Goal: Task Accomplishment & Management: Manage account settings

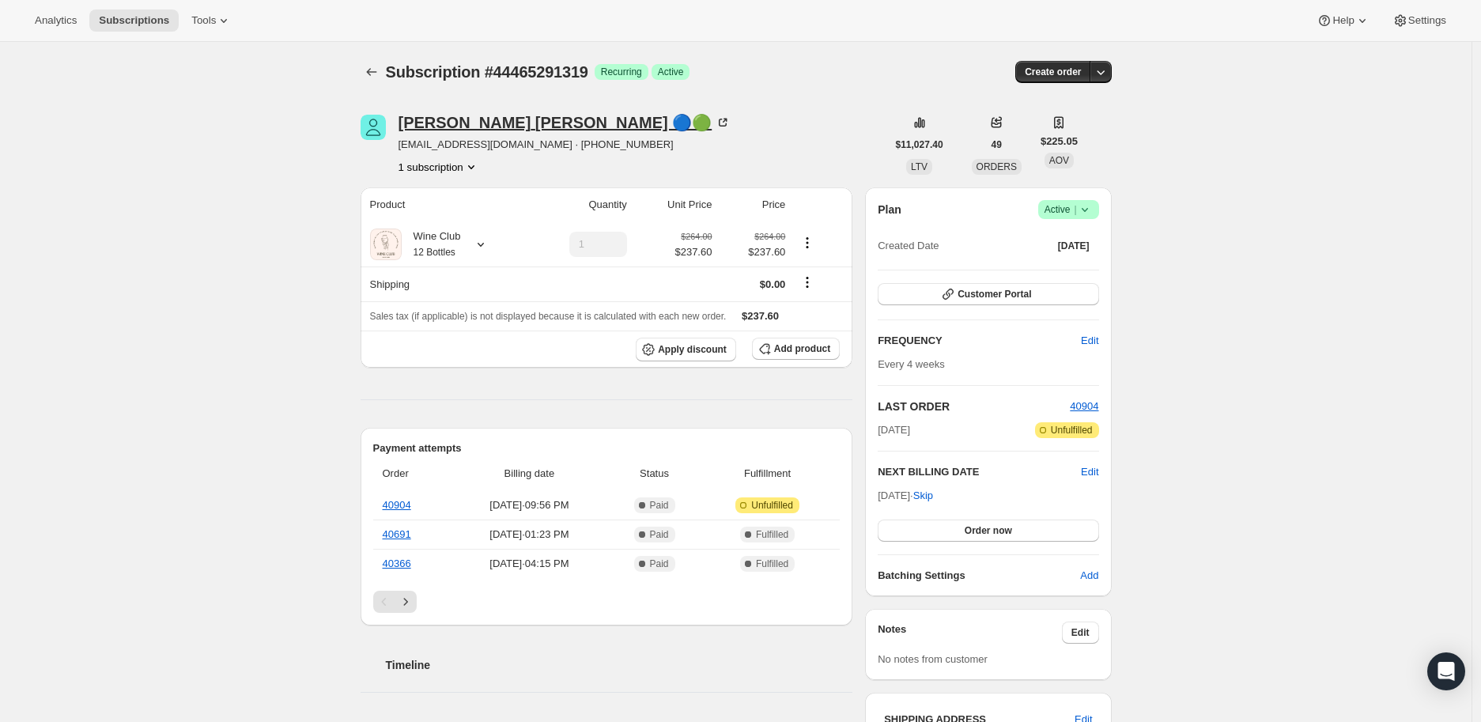
click at [715, 118] on icon at bounding box center [723, 123] width 16 height 16
click at [480, 243] on icon at bounding box center [481, 244] width 16 height 16
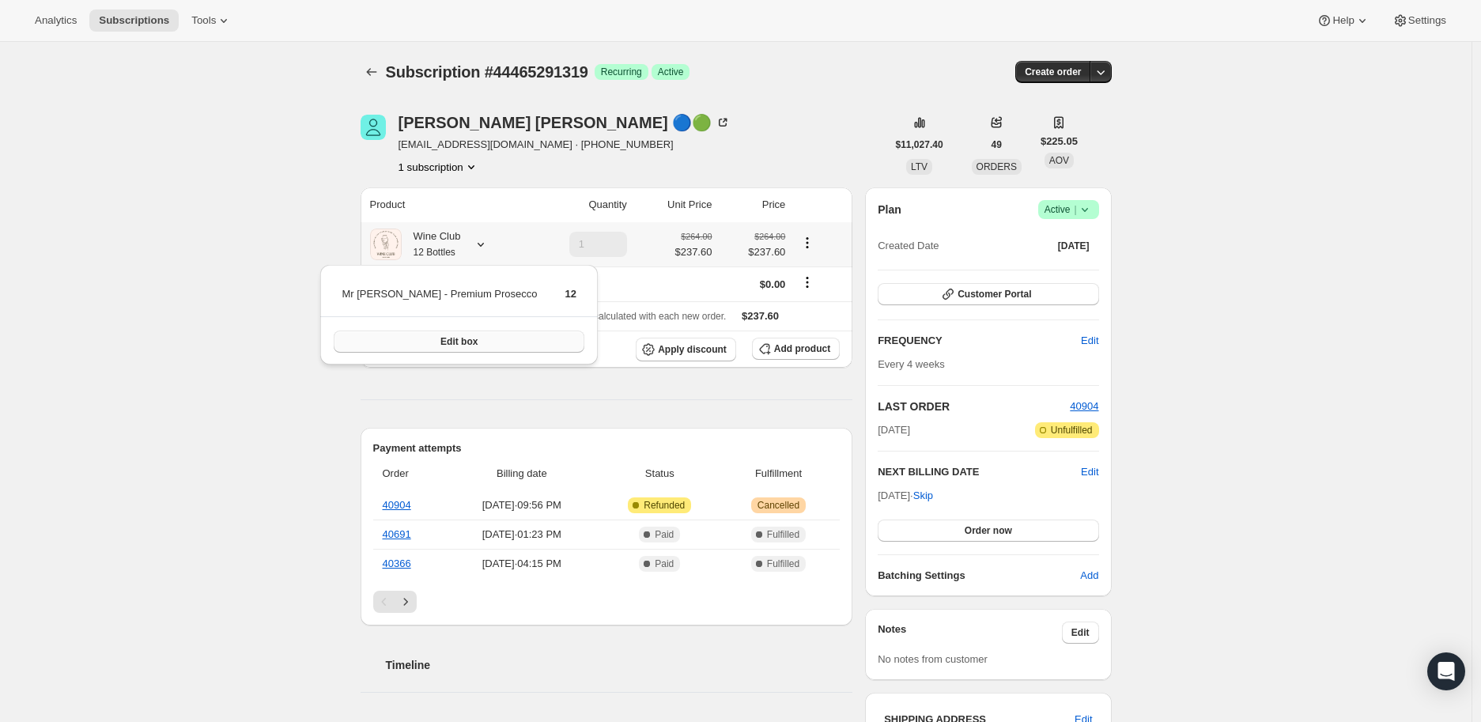
click at [441, 342] on span "Edit box" at bounding box center [458, 341] width 37 height 13
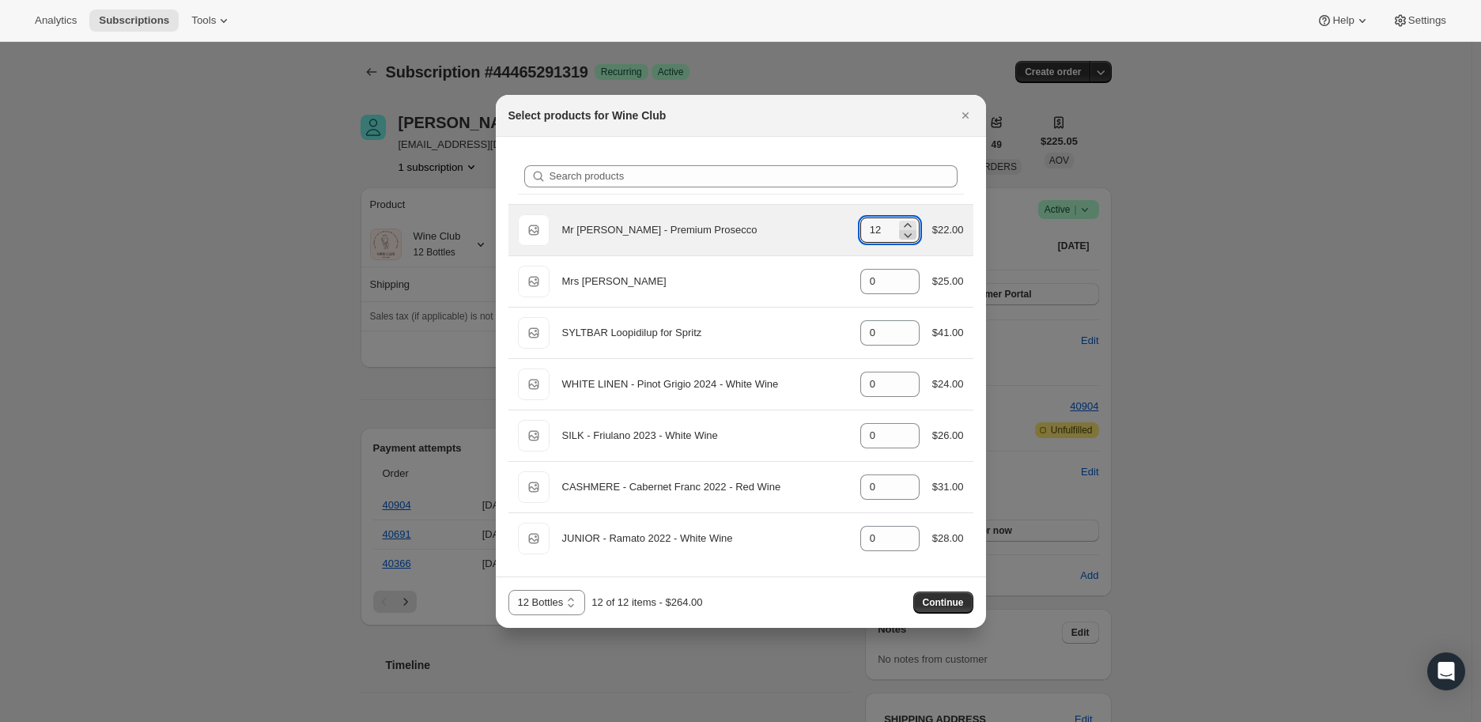
click at [908, 233] on icon ":r3h:" at bounding box center [908, 235] width 16 height 16
type input "11"
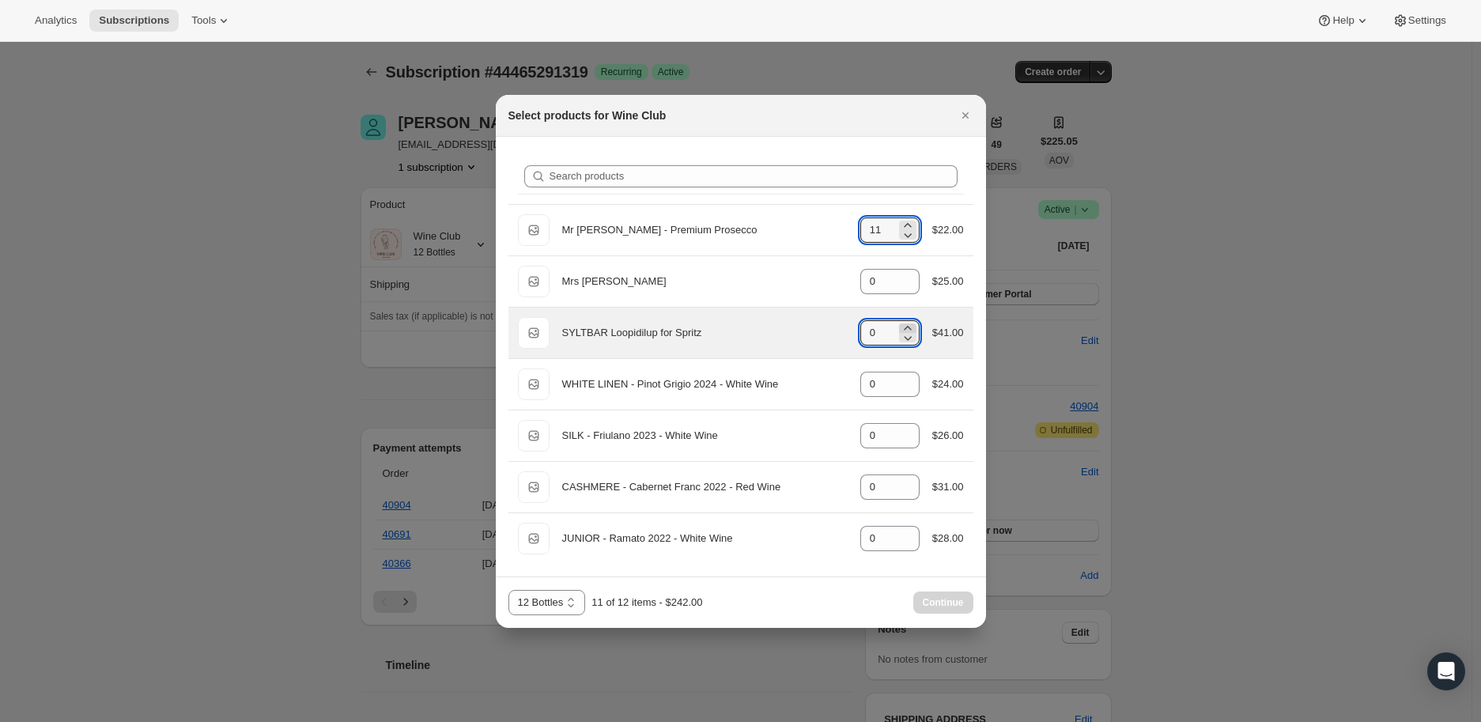
click at [908, 326] on icon ":r3h:" at bounding box center [907, 328] width 7 height 4
type input "1"
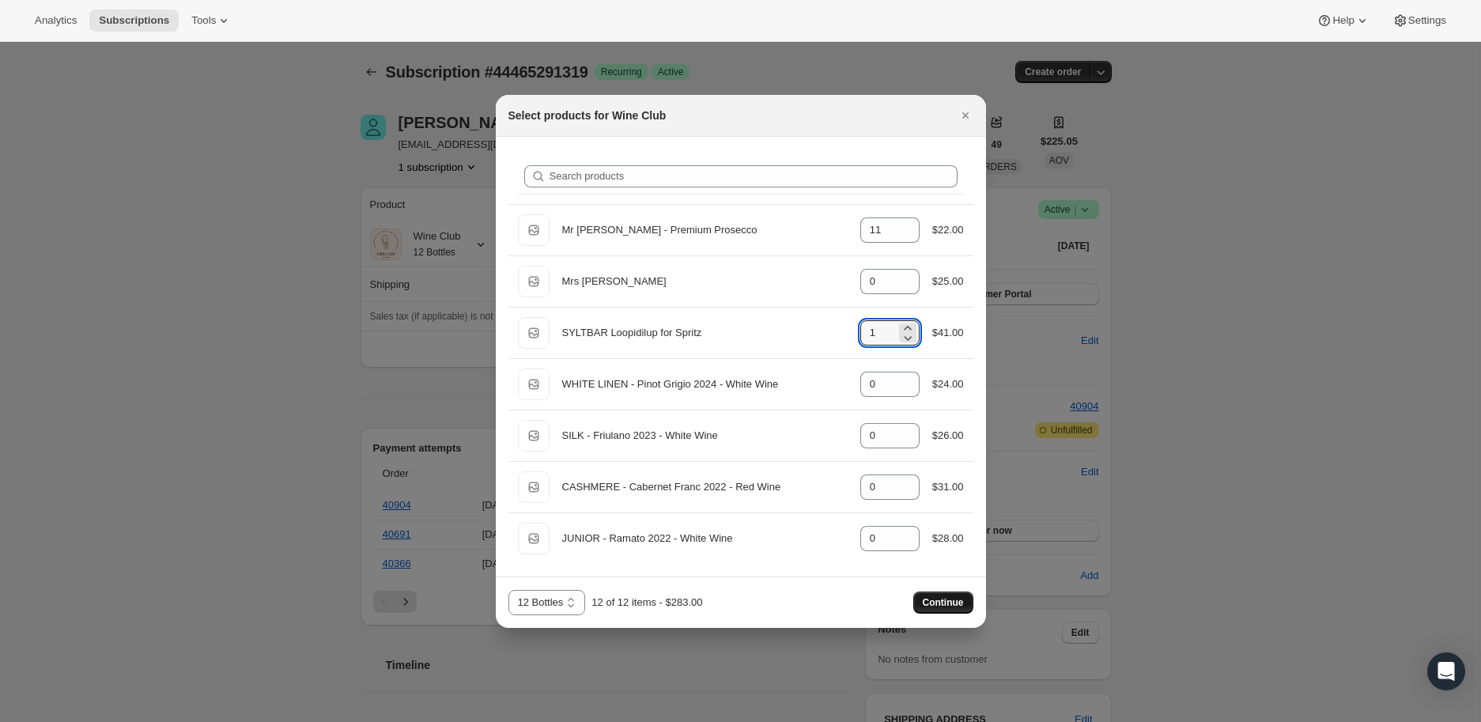
click at [938, 601] on span "Continue" at bounding box center [943, 602] width 41 height 13
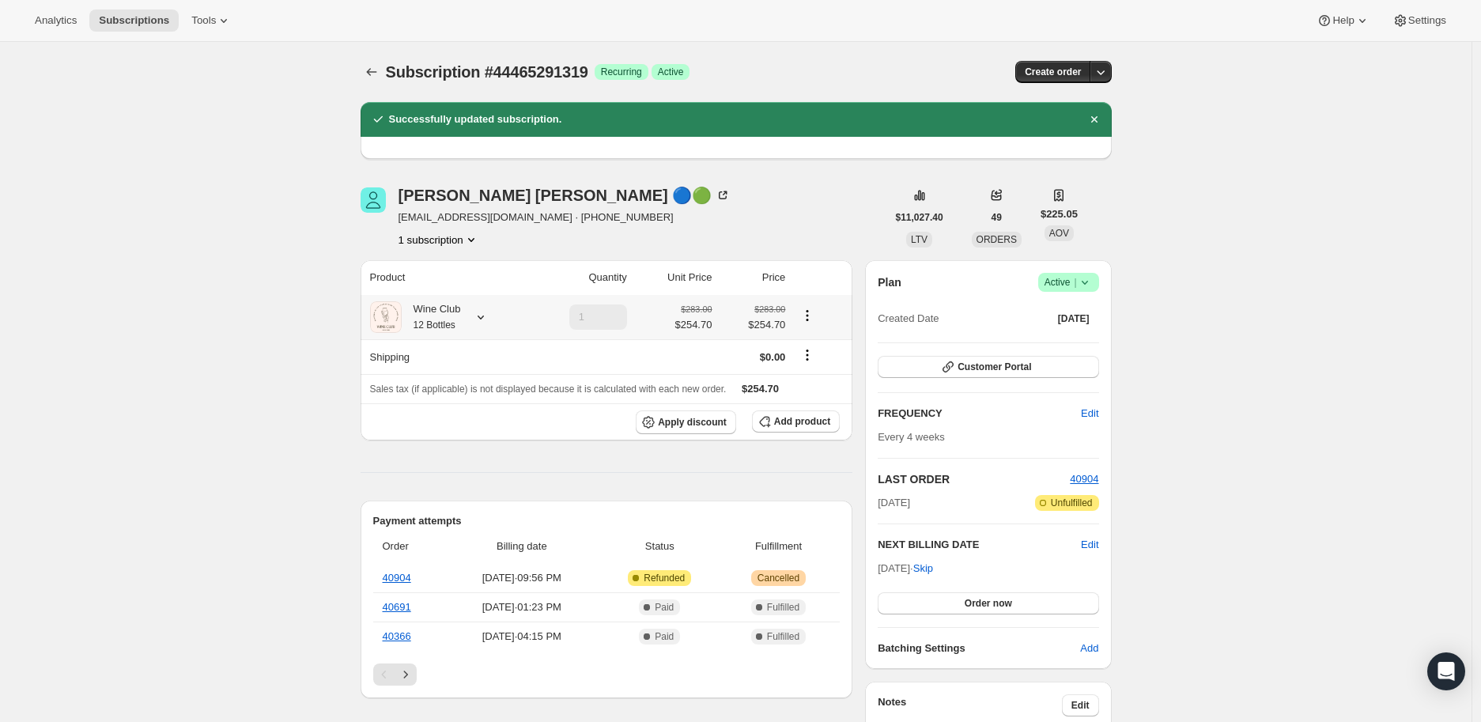
click at [484, 313] on icon at bounding box center [481, 317] width 16 height 16
click at [484, 316] on icon at bounding box center [481, 317] width 16 height 16
click at [976, 597] on span "Order now" at bounding box center [987, 603] width 47 height 13
click at [977, 602] on span "Click to confirm" at bounding box center [988, 603] width 72 height 13
